Goal: Information Seeking & Learning: Find specific fact

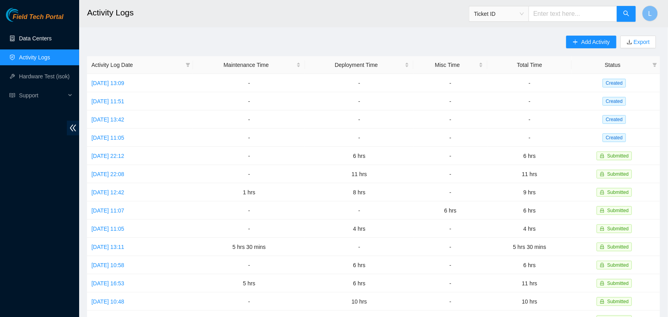
click at [34, 35] on link "Data Centers" at bounding box center [35, 38] width 32 height 6
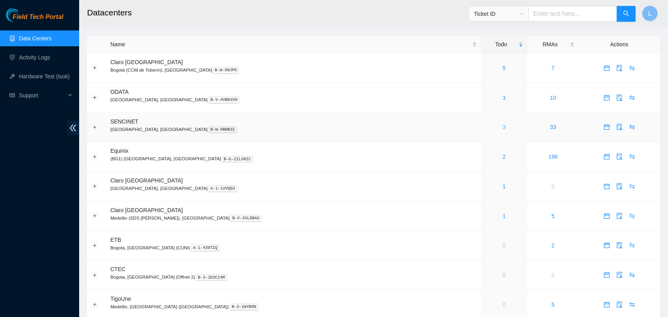
click at [503, 130] on link "3" at bounding box center [504, 127] width 3 height 6
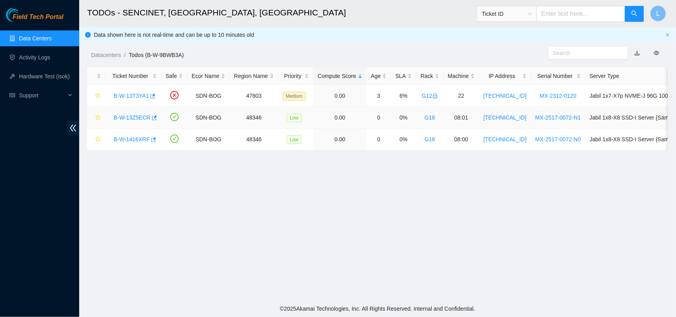
click at [122, 118] on link "B-W-13Z5ECR" at bounding box center [132, 117] width 37 height 6
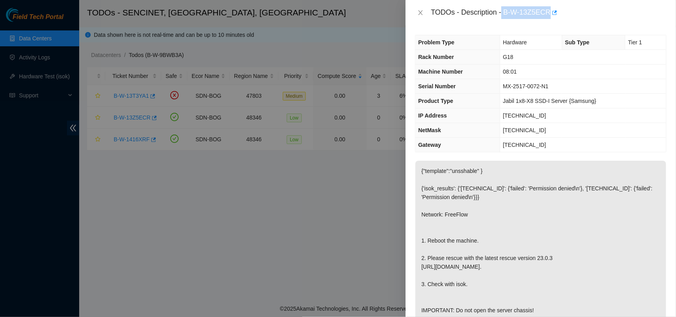
drag, startPoint x: 503, startPoint y: 14, endPoint x: 548, endPoint y: 11, distance: 45.6
click at [548, 11] on div "TODOs - Description - B-W-13Z5ECR" at bounding box center [549, 12] width 236 height 13
copy div "B-W-13Z5ECR"
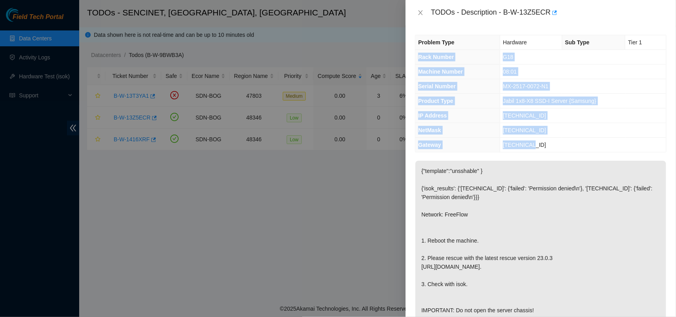
drag, startPoint x: 418, startPoint y: 57, endPoint x: 573, endPoint y: 145, distance: 178.4
click at [573, 145] on tbody "Problem Type Hardware Sub Type Tier 1 Rack Number G18 Machine Number 08:01 Seri…" at bounding box center [540, 93] width 251 height 117
copy tbody "Rack Number G18 Machine Number 08:01 Serial Number MX-2517-0072-N1 Product Type…"
click at [422, 12] on icon "close" at bounding box center [420, 13] width 6 height 6
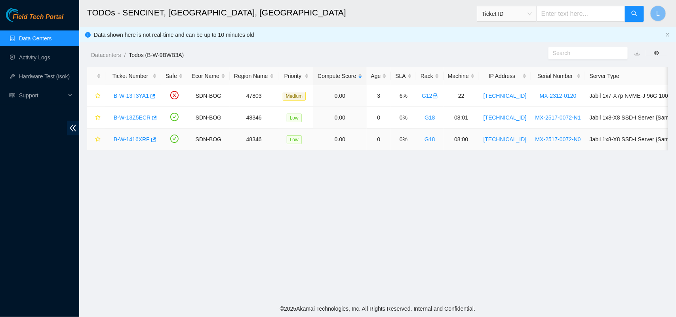
click at [133, 143] on link "B-W-1416XRF" at bounding box center [132, 139] width 36 height 6
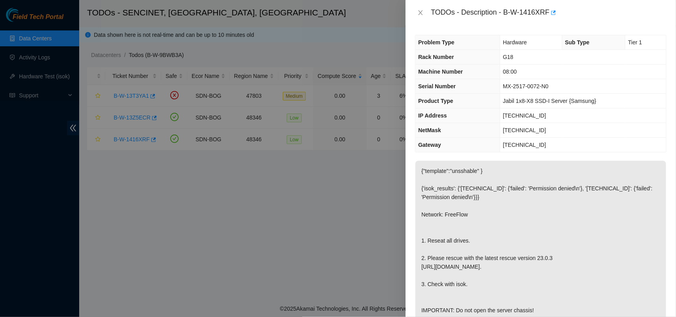
click at [573, 232] on p "{"template":"unsshable" } {'isok_results': {'[TECHNICAL_ID]': {'failed': 'Permi…" at bounding box center [540, 241] width 251 height 160
drag, startPoint x: 504, startPoint y: 10, endPoint x: 550, endPoint y: 11, distance: 46.7
click at [550, 11] on div "TODOs - Description - B-W-1416XRF" at bounding box center [549, 12] width 236 height 13
copy div "B-W-1416XRF"
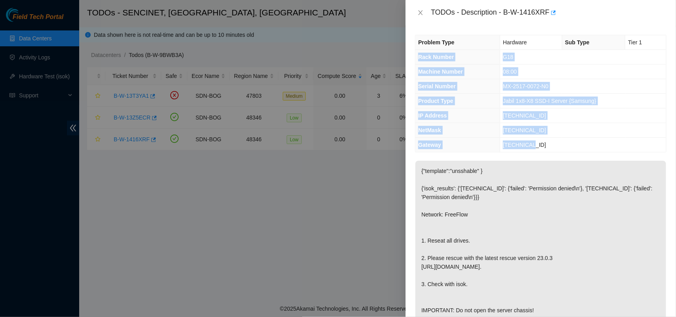
drag, startPoint x: 419, startPoint y: 57, endPoint x: 555, endPoint y: 142, distance: 160.2
click at [555, 142] on tbody "Problem Type Hardware Sub Type Tier 1 Rack Number G18 Machine Number 08:00 Seri…" at bounding box center [540, 93] width 251 height 117
copy tbody "Rack Number G18 Machine Number 08:00 Serial Number MX-2517-0072-N0 Product Type…"
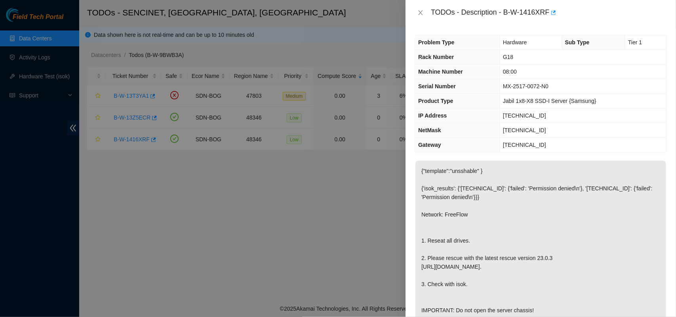
click at [343, 211] on div at bounding box center [338, 158] width 676 height 317
